Goal: Complete application form

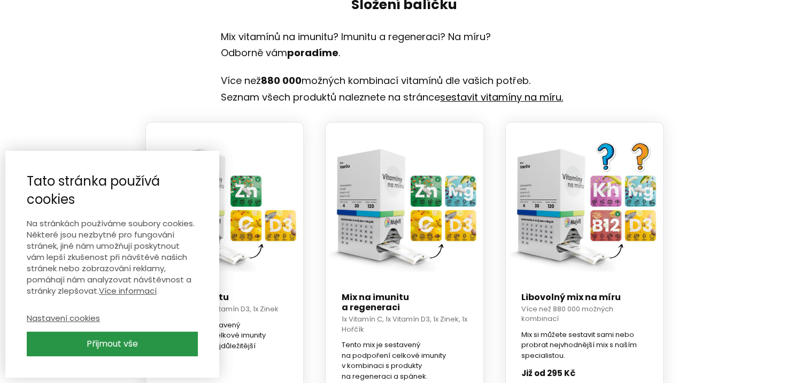
scroll to position [535, 0]
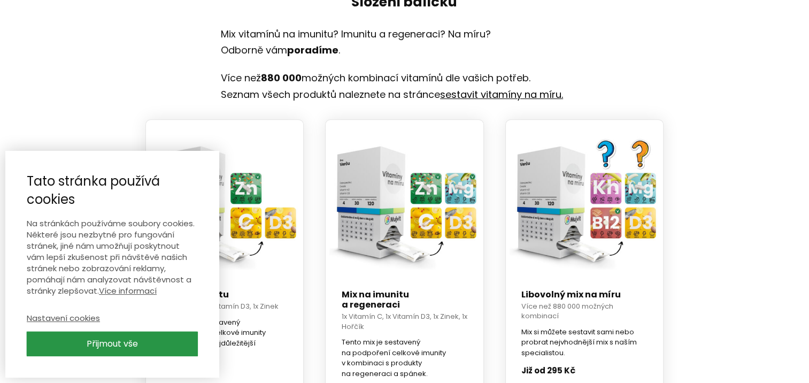
click at [141, 350] on link "Přijmout vše" at bounding box center [112, 343] width 171 height 25
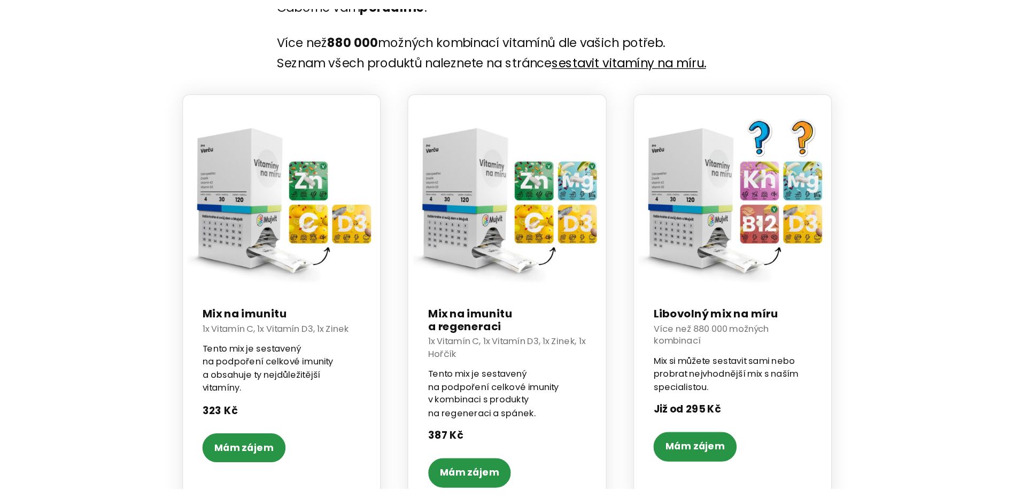
scroll to position [0, 0]
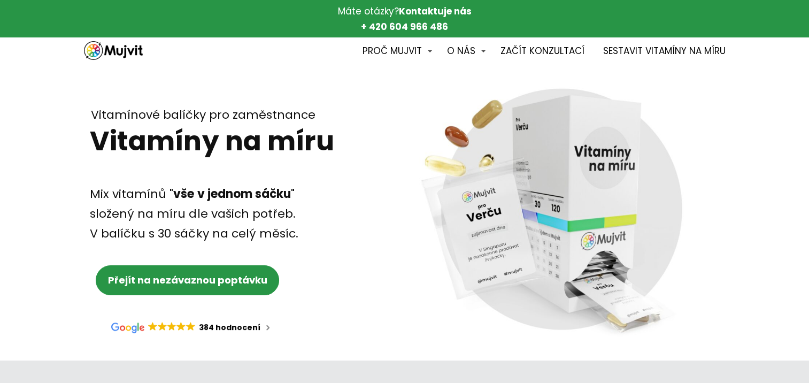
drag, startPoint x: 84, startPoint y: 135, endPoint x: 74, endPoint y: -56, distance: 190.6
click at [63, 101] on div "Vitamínové balíčky pro zaměstnance" at bounding box center [216, 99] width 350 height 46
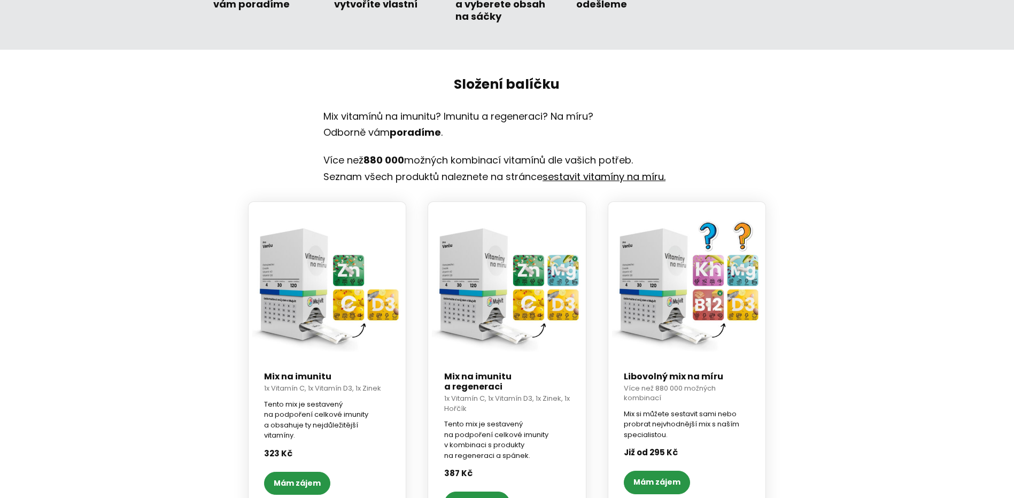
scroll to position [535, 0]
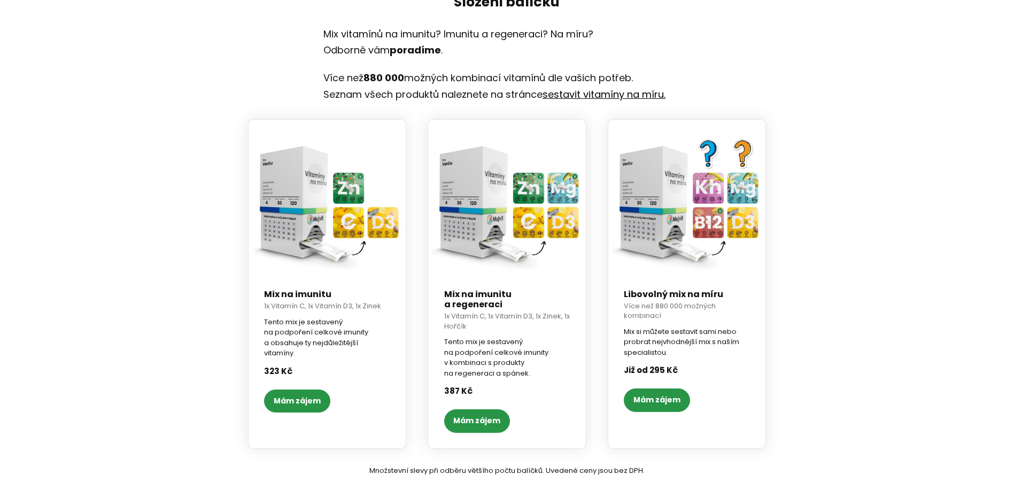
drag, startPoint x: 644, startPoint y: 407, endPoint x: 639, endPoint y: 407, distance: 5.4
click at [644, 382] on link "Mám zájem" at bounding box center [657, 400] width 66 height 23
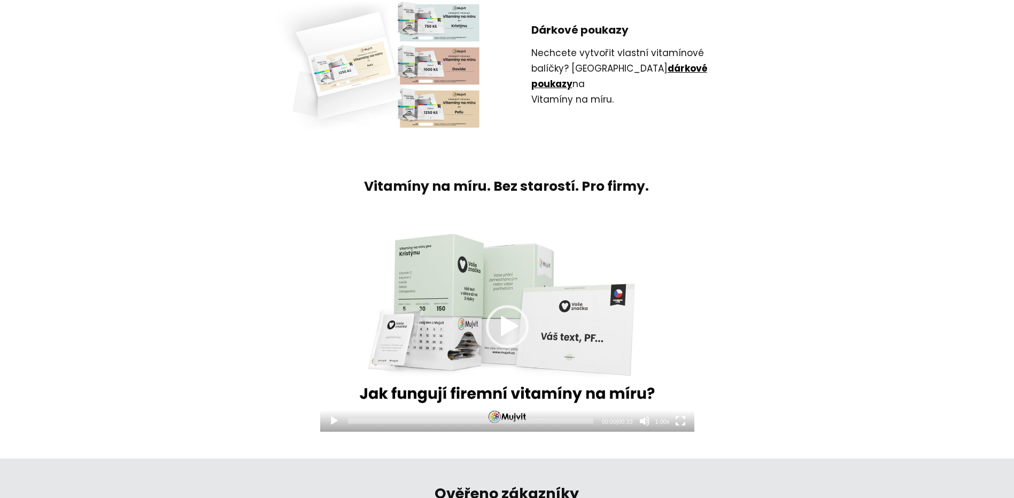
scroll to position [0, 0]
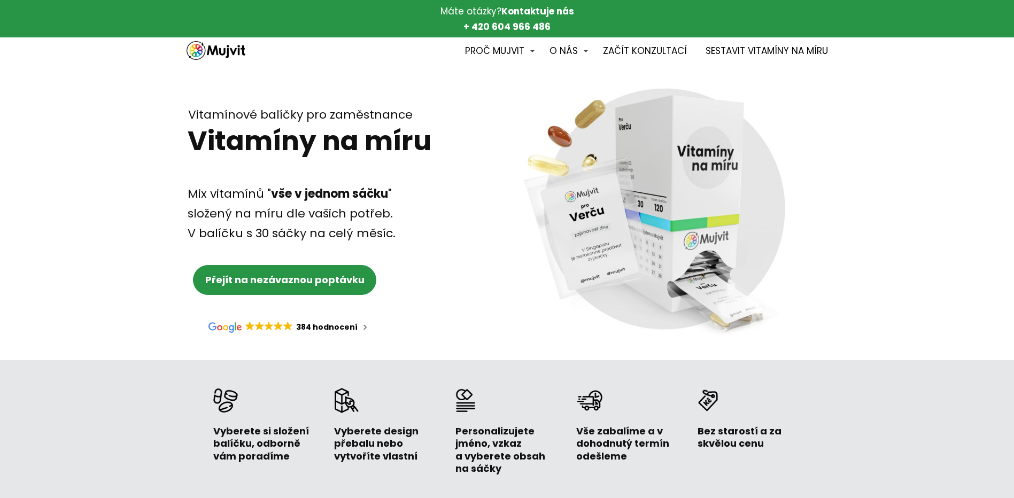
drag, startPoint x: 620, startPoint y: 405, endPoint x: 571, endPoint y: 71, distance: 337.7
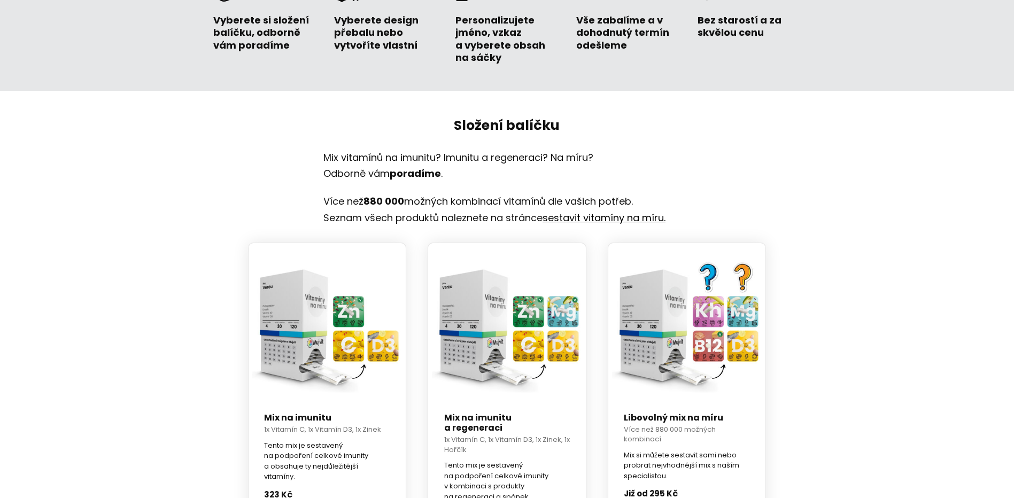
scroll to position [588, 0]
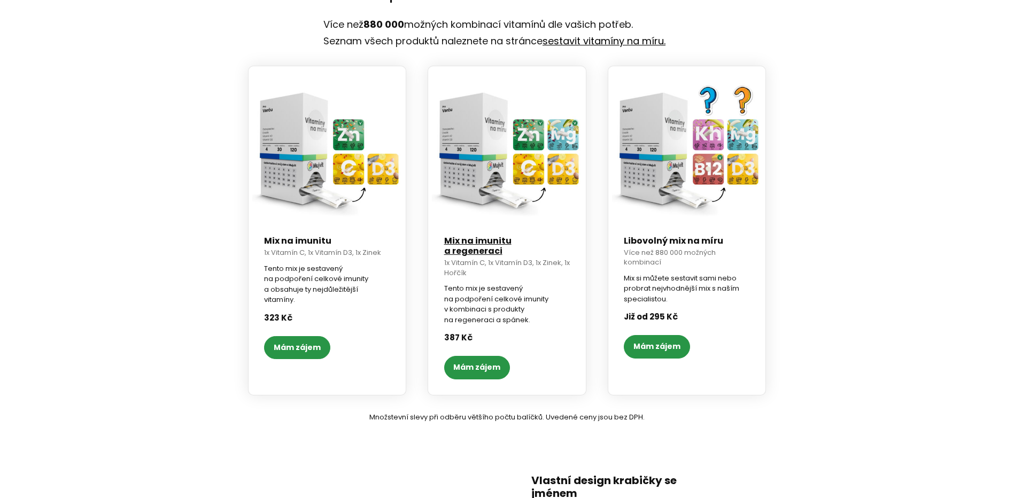
click at [512, 237] on link "Mix na imunitu a regeneraci" at bounding box center [477, 246] width 67 height 22
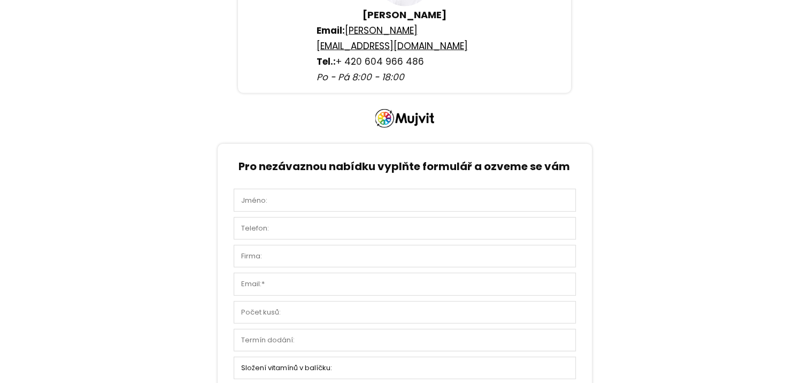
scroll to position [2680, 0]
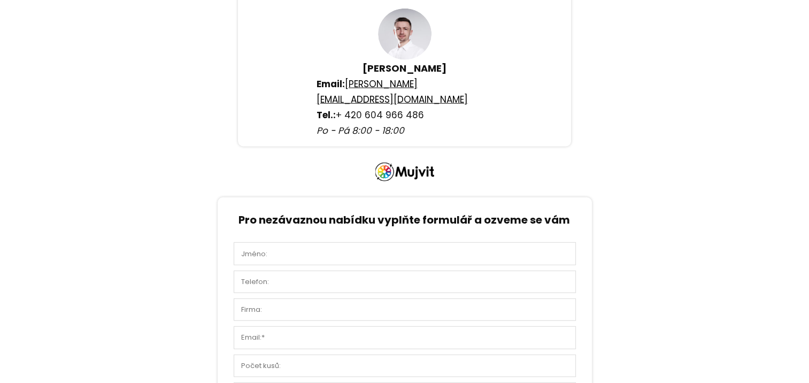
click at [308, 242] on input "text" at bounding box center [405, 253] width 342 height 22
type input "Jana Havránková"
click at [317, 270] on input "text" at bounding box center [405, 281] width 342 height 22
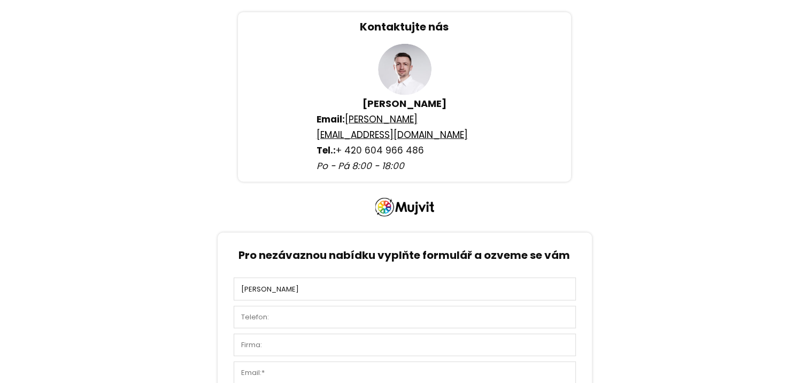
scroll to position [2627, 0]
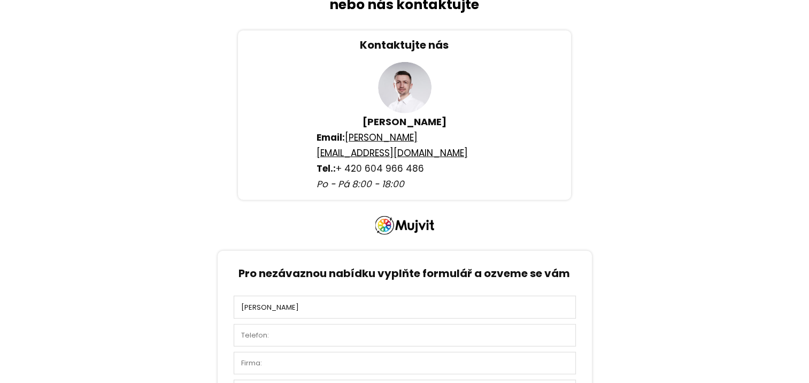
click at [296, 324] on input "text" at bounding box center [405, 335] width 342 height 22
type input "730185612"
type input "Josefa Daňka 1956, Třemošnice, Česko"
type input "jana.havrankova@dako-cz.cz"
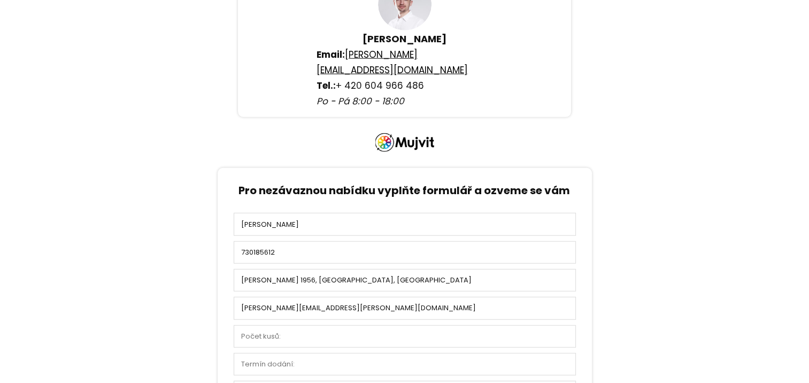
scroll to position [2734, 0]
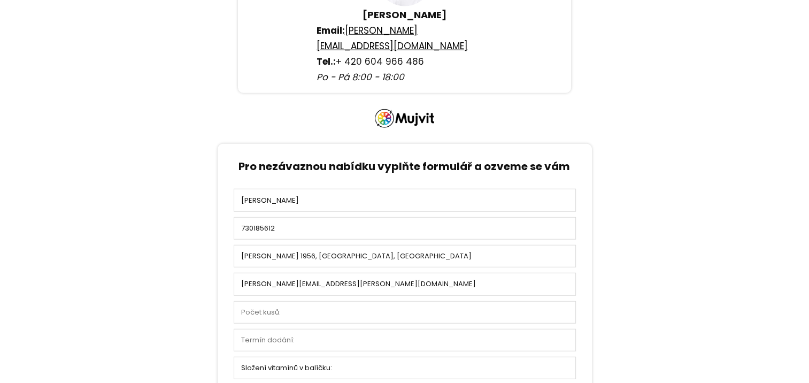
click at [372, 301] on input "text" at bounding box center [405, 312] width 342 height 22
type input "650"
click at [350, 329] on input "text" at bounding box center [405, 340] width 342 height 22
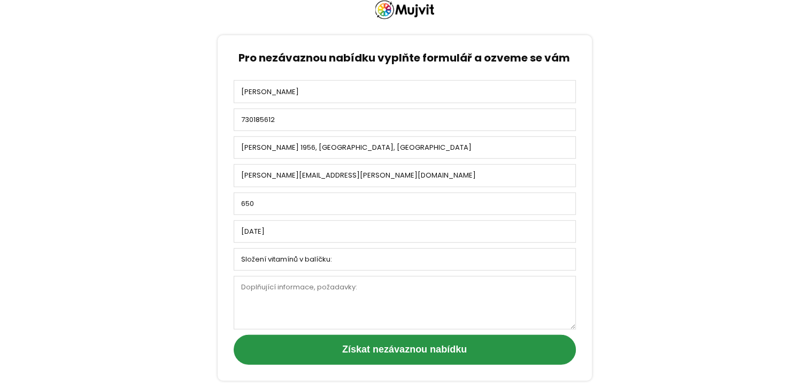
scroll to position [2894, 0]
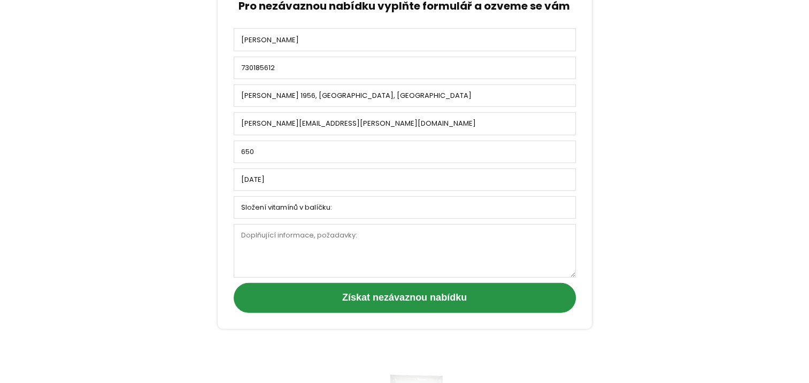
type input "01.12.2025"
click at [390, 196] on select "Složení vitamínů v balíčku: Mix na imunitu Mix na imunitu a regeneraci Mám vybr…" at bounding box center [405, 207] width 342 height 22
select select "Mám vybrané produkty (uveďte do doplňujících informací)"
click at [234, 196] on select "Složení vitamínů v balíčku: Mix na imunitu Mix na imunitu a regeneraci Mám vybr…" at bounding box center [405, 207] width 342 height 22
click at [359, 224] on textarea at bounding box center [405, 250] width 342 height 53
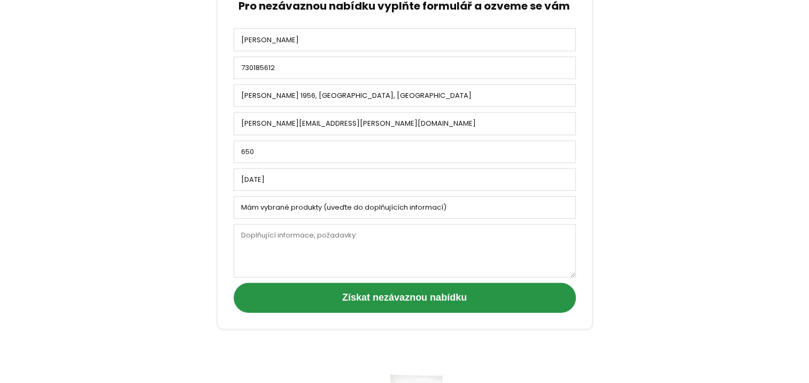
click at [330, 196] on select "Složení vitamínů v balíčku: Mix na imunitu Mix na imunitu a regeneraci Mám vybr…" at bounding box center [405, 207] width 342 height 22
drag, startPoint x: 98, startPoint y: 47, endPoint x: 130, endPoint y: 0, distance: 57.2
click at [105, 33] on div at bounding box center [404, 89] width 809 height 819
click at [301, 196] on select "Složení vitamínů v balíčku: Mix na imunitu Mix na imunitu a regeneraci Mám vybr…" at bounding box center [405, 207] width 342 height 22
click at [67, 146] on div at bounding box center [404, 89] width 809 height 819
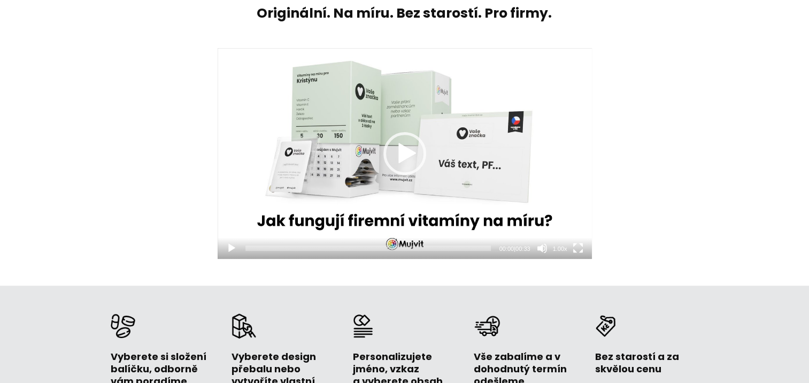
scroll to position [374, 0]
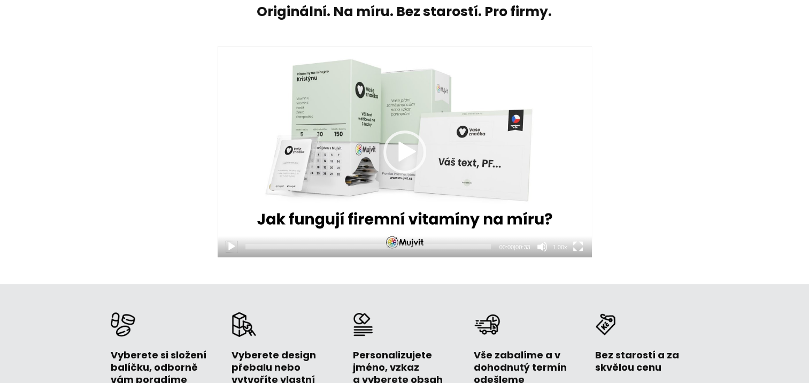
click at [233, 247] on button "Přehrát" at bounding box center [231, 246] width 11 height 11
